Goal: Obtain resource: Download file/media

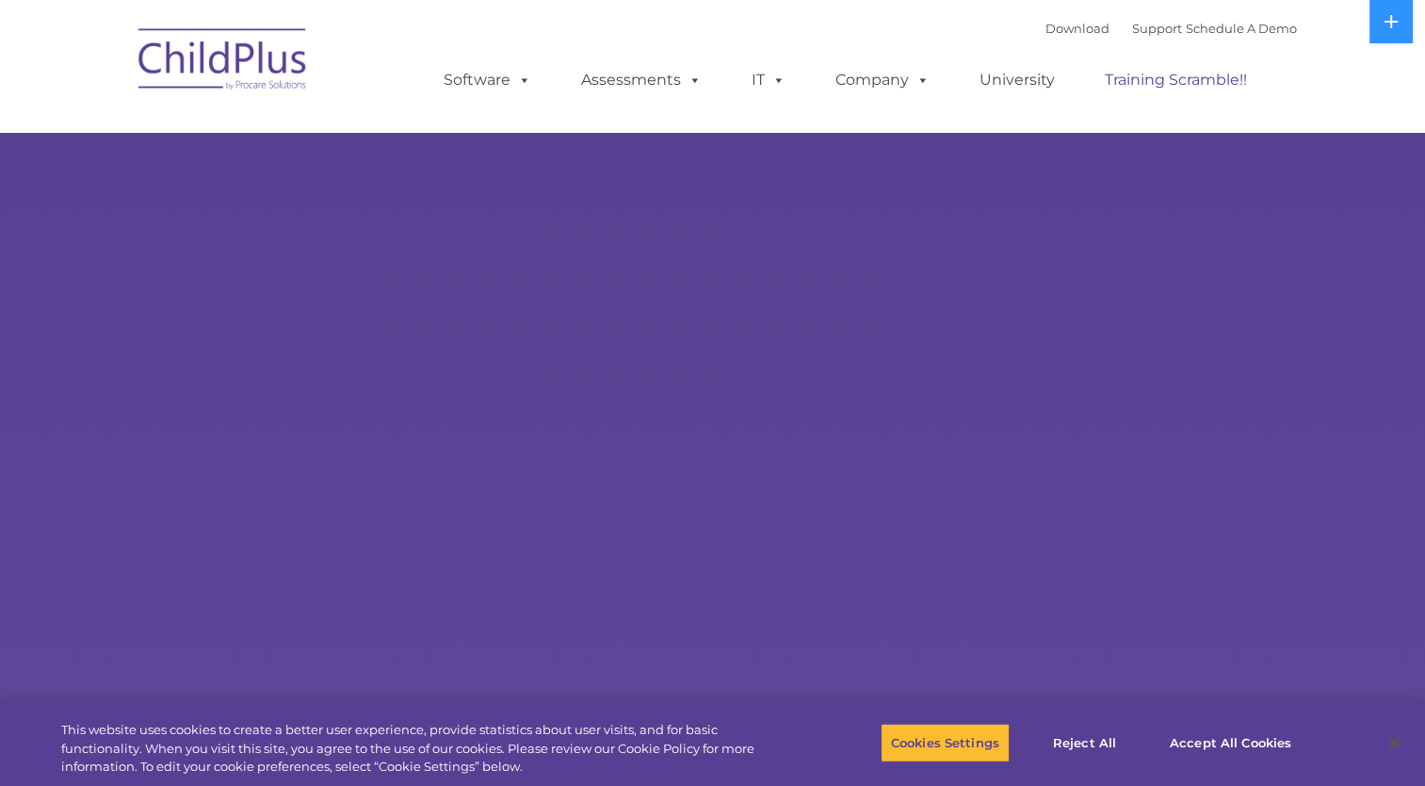
select select "MEDIUM"
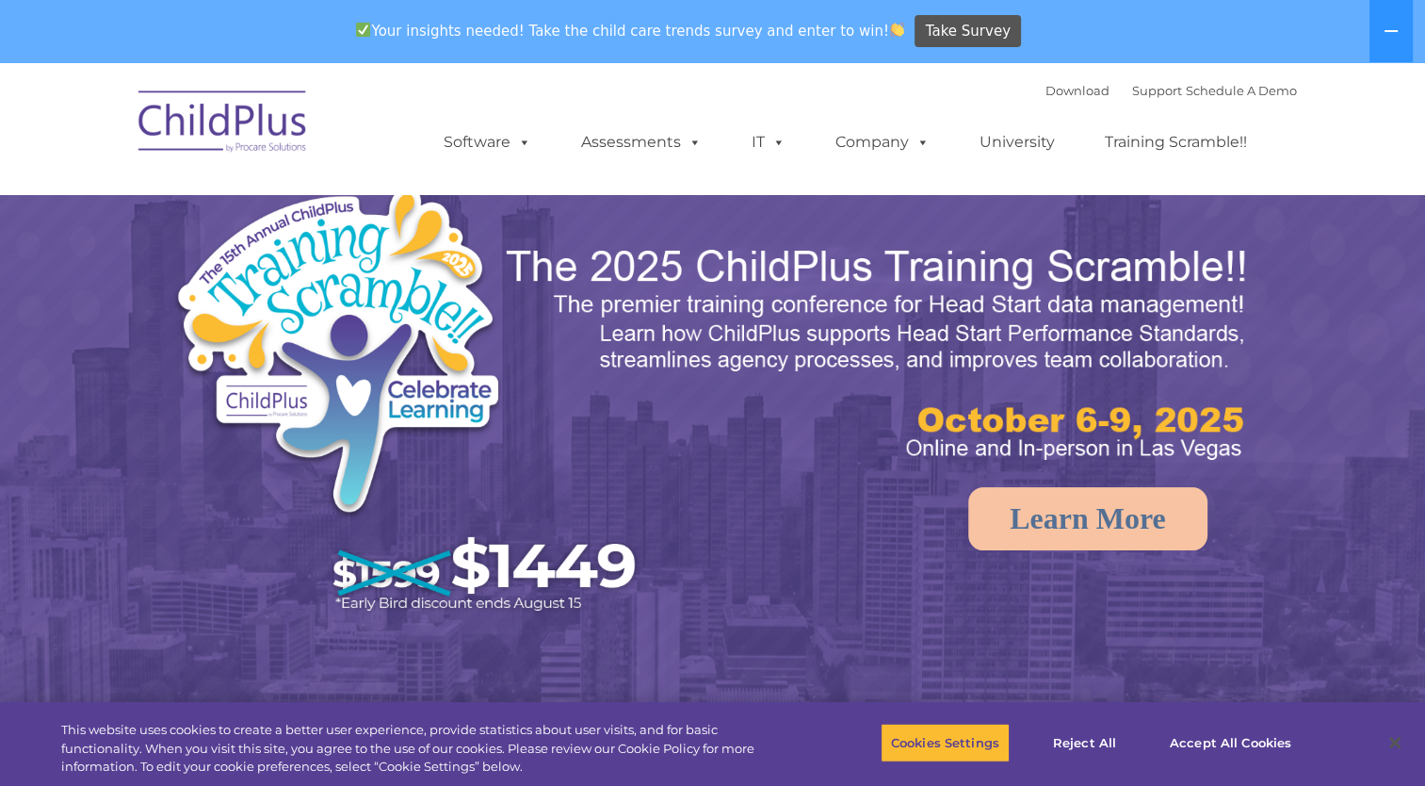
click at [1061, 27] on div "Your insights needed! Take the child care trends survey and enter to win! Take …" at bounding box center [686, 31] width 1372 height 61
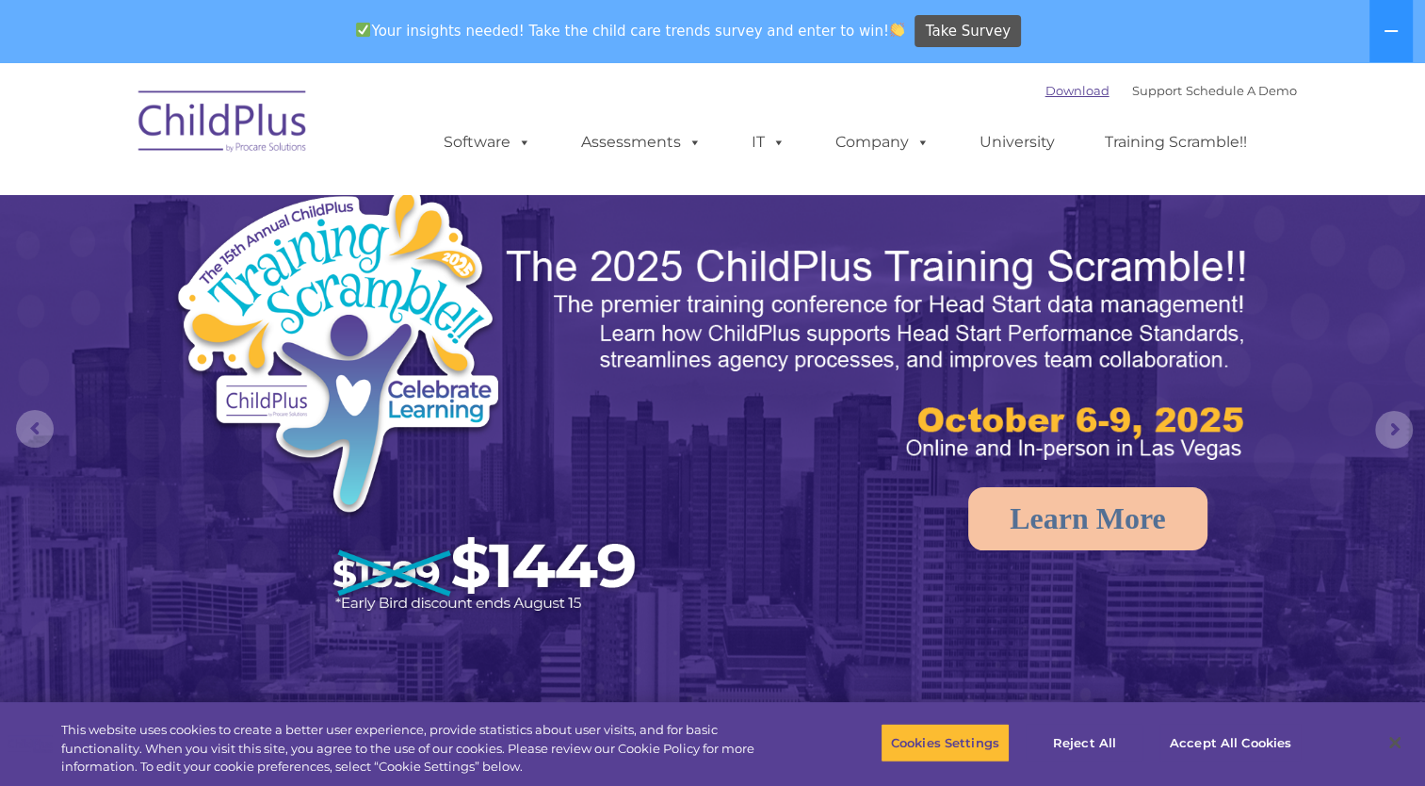
click at [1045, 84] on link "Download" at bounding box center [1077, 90] width 64 height 15
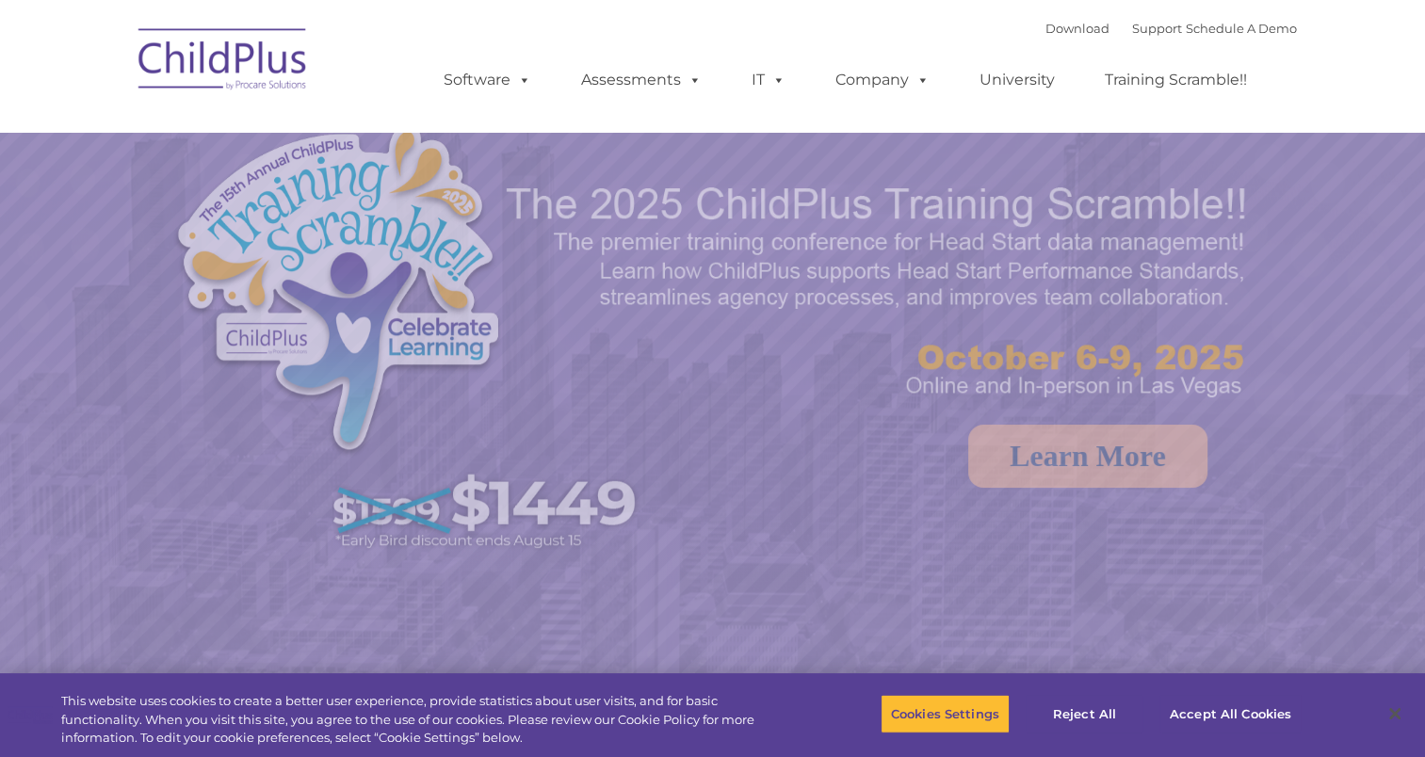
select select "MEDIUM"
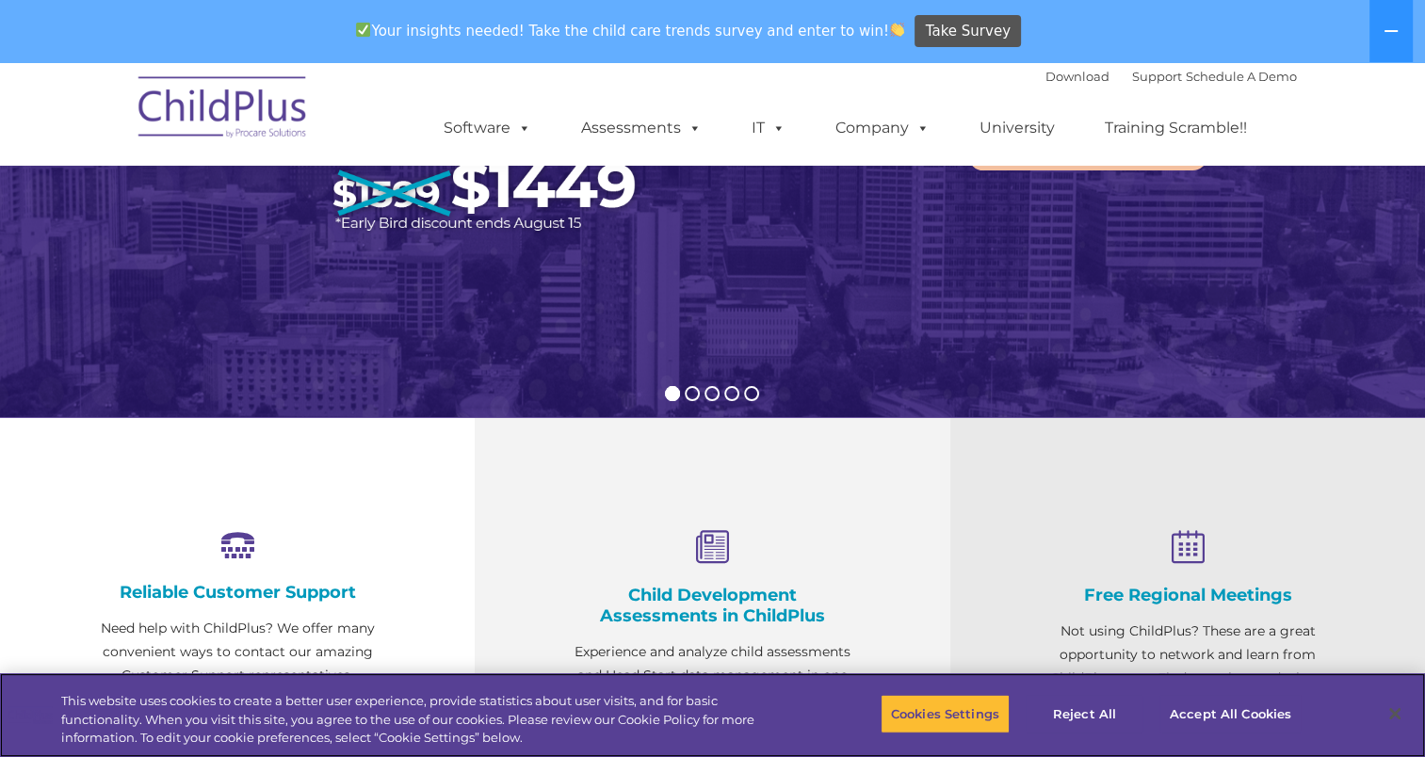
scroll to position [381, 0]
